Goal: Participate in discussion

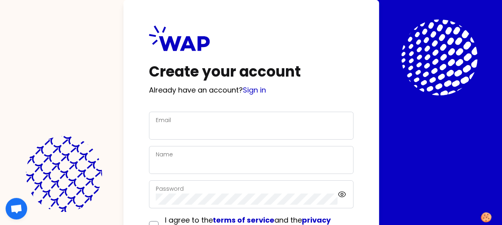
click at [196, 125] on div "Email" at bounding box center [251, 125] width 191 height 21
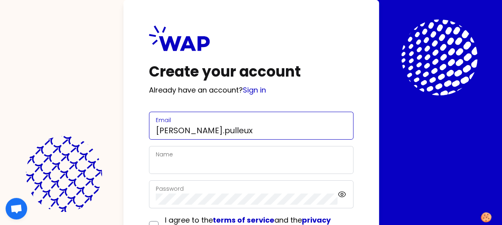
type input "[PERSON_NAME][EMAIL_ADDRESS][DOMAIN_NAME]"
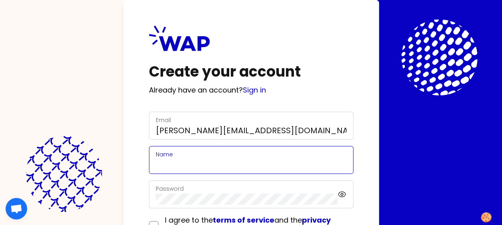
type input "bruno Pulleux"
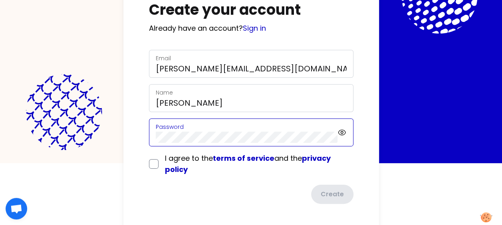
scroll to position [65, 0]
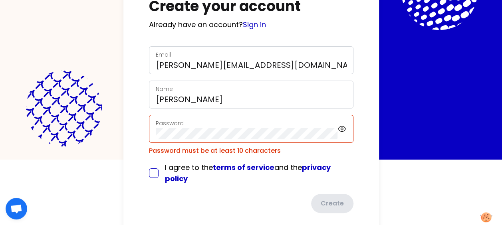
click at [155, 159] on form "Email bruno.pulleux@somfy.com Name bruno Pulleux Password Password must be at l…" at bounding box center [251, 129] width 204 height 167
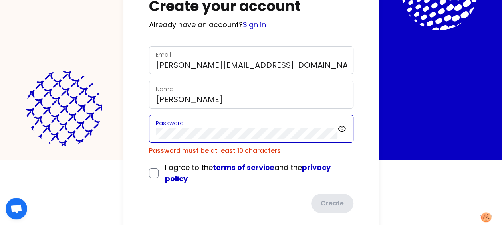
click at [147, 134] on div "Create your account Already have an account? Sign in Email bruno.pulleux@somfy.…" at bounding box center [250, 87] width 255 height 304
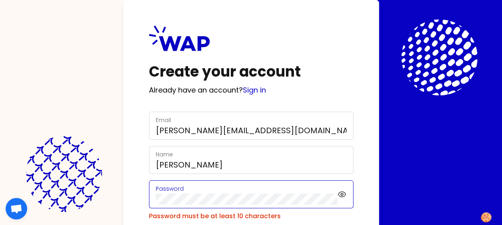
scroll to position [78, 0]
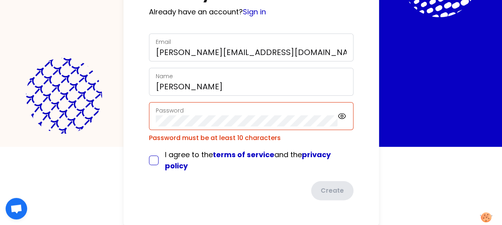
click at [156, 158] on input "checkbox" at bounding box center [154, 161] width 10 height 10
checkbox input "true"
click at [342, 116] on icon at bounding box center [342, 116] width 2 height 2
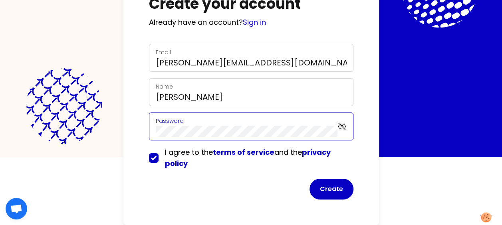
scroll to position [67, 0]
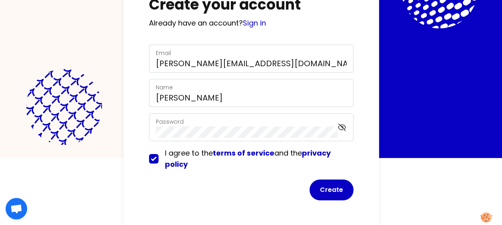
drag, startPoint x: 358, startPoint y: 93, endPoint x: 360, endPoint y: 101, distance: 7.5
click at [358, 93] on div "Create your account Already have an account? Sign in Email bruno.pulleux@somfy.…" at bounding box center [250, 79] width 255 height 293
click at [334, 189] on button "Create" at bounding box center [331, 190] width 44 height 21
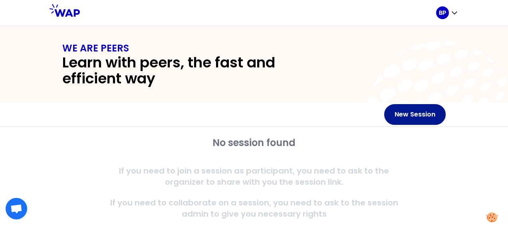
click at [405, 116] on button "New Session" at bounding box center [414, 114] width 61 height 21
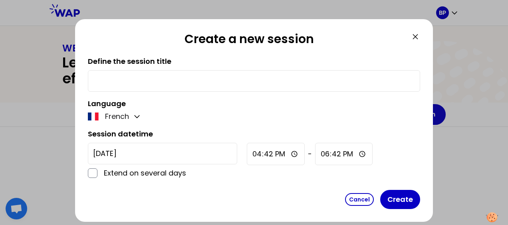
click at [413, 36] on icon at bounding box center [415, 37] width 10 height 10
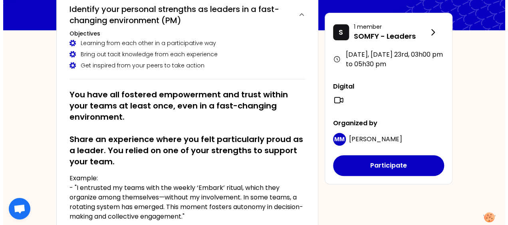
scroll to position [80, 0]
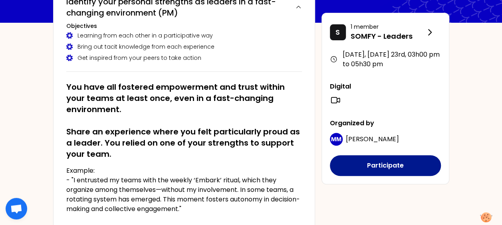
click at [380, 167] on button "Participate" at bounding box center [385, 165] width 111 height 21
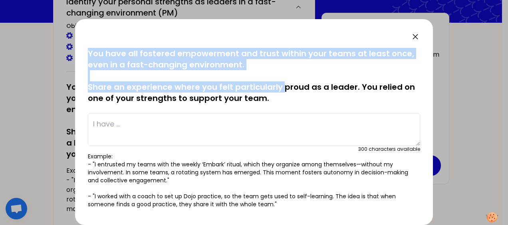
drag, startPoint x: 89, startPoint y: 53, endPoint x: 281, endPoint y: 92, distance: 195.9
click at [281, 92] on p "You have all fostered empowerment and trust within your teams at least once, ev…" at bounding box center [254, 76] width 332 height 56
copy p "You have all fostered empowerment and trust within your teams at least once, ev…"
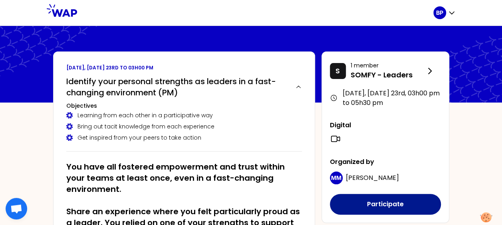
click at [364, 206] on button "Participate" at bounding box center [385, 204] width 111 height 21
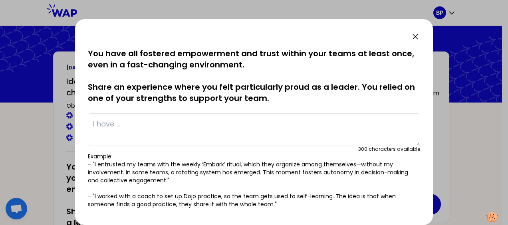
click at [117, 125] on textarea at bounding box center [254, 129] width 332 height 33
type textarea "D"
click at [119, 122] on textarea at bounding box center [254, 129] width 332 height 33
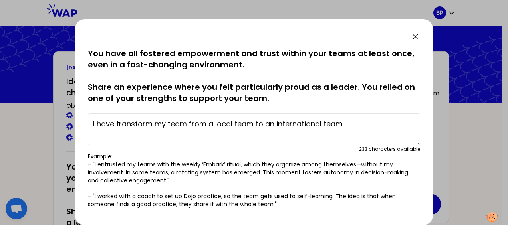
click at [151, 124] on textarea "I have transform my team from a local team to an international team" at bounding box center [254, 129] width 332 height 33
type textarea "I have transformed my team from a local team to an international team"
click at [168, 152] on p "Example: - "I entrusted my teams with the weekly ‘Embark’ ritual, which they or…" at bounding box center [254, 180] width 332 height 56
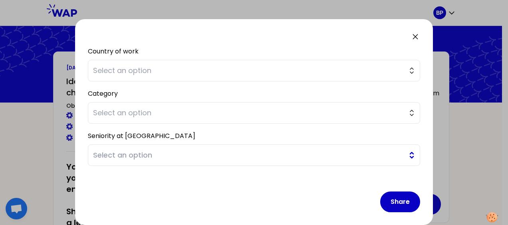
scroll to position [160, 0]
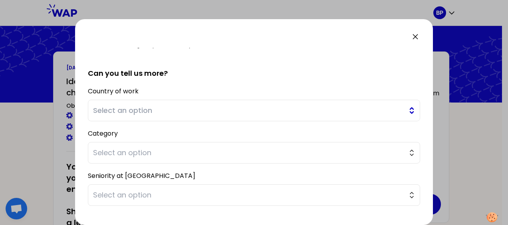
click at [404, 112] on button "Select an option" at bounding box center [254, 111] width 332 height 22
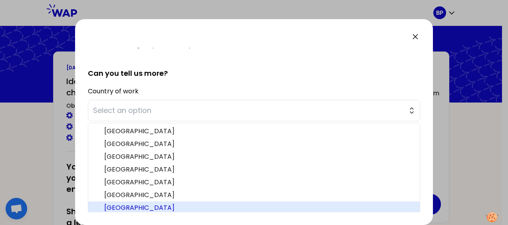
scroll to position [161, 0]
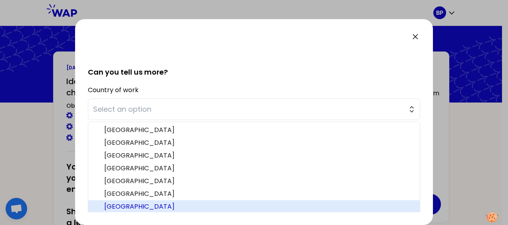
click at [122, 207] on span "France" at bounding box center [258, 207] width 309 height 10
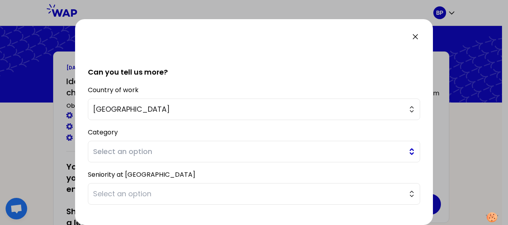
click at [405, 152] on button "Select an option" at bounding box center [254, 152] width 332 height 22
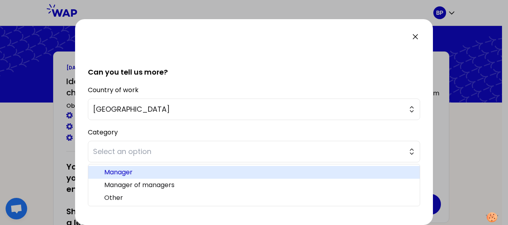
click at [144, 174] on span "Manager" at bounding box center [258, 173] width 309 height 10
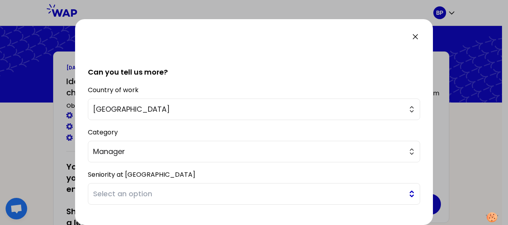
click at [406, 192] on button "Select an option" at bounding box center [254, 194] width 332 height 22
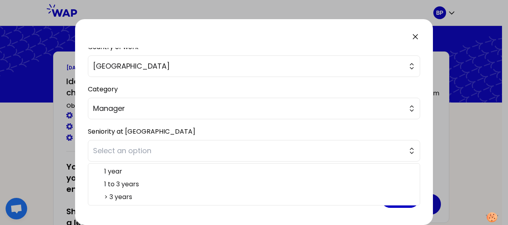
scroll to position [205, 0]
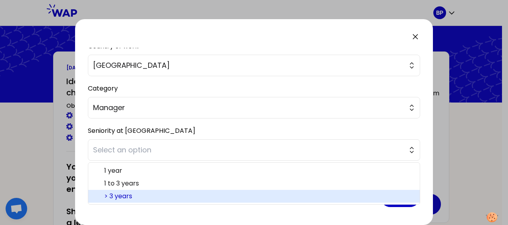
click at [122, 193] on span "> 3 years" at bounding box center [258, 197] width 309 height 10
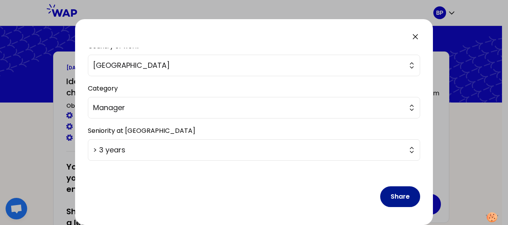
click at [396, 196] on button "Share" at bounding box center [400, 196] width 40 height 21
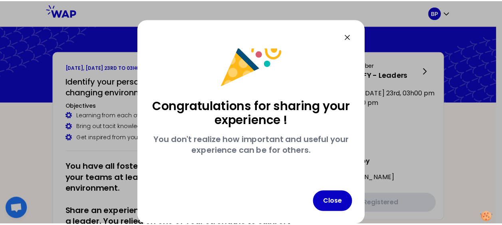
scroll to position [26, 0]
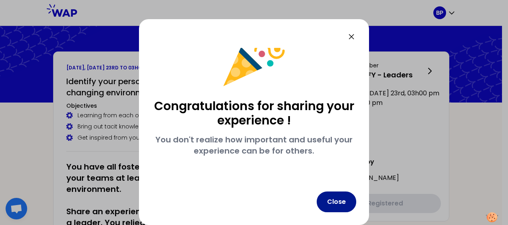
click at [339, 205] on button "Close" at bounding box center [336, 202] width 40 height 21
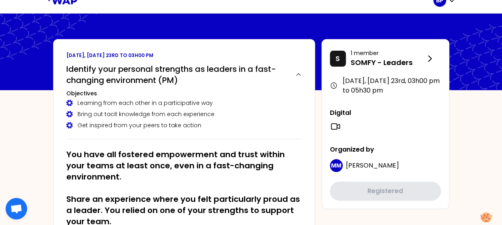
scroll to position [0, 0]
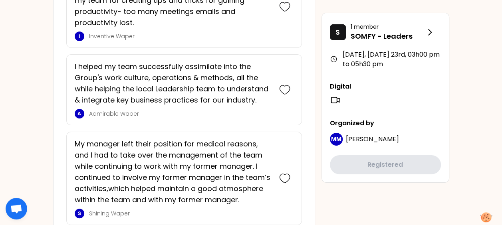
scroll to position [1277, 0]
